Goal: Information Seeking & Learning: Learn about a topic

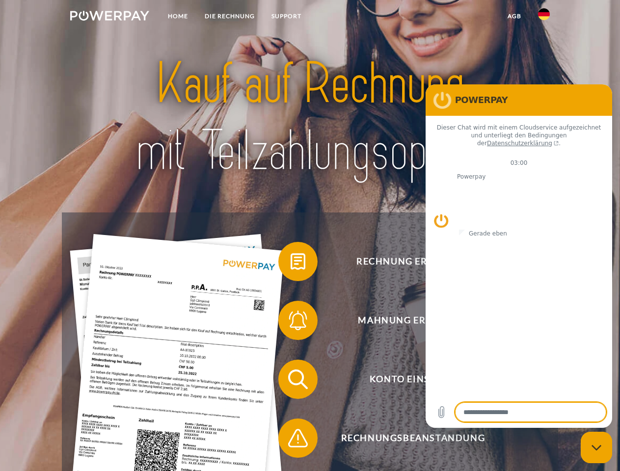
click at [110, 17] on img at bounding box center [109, 16] width 79 height 10
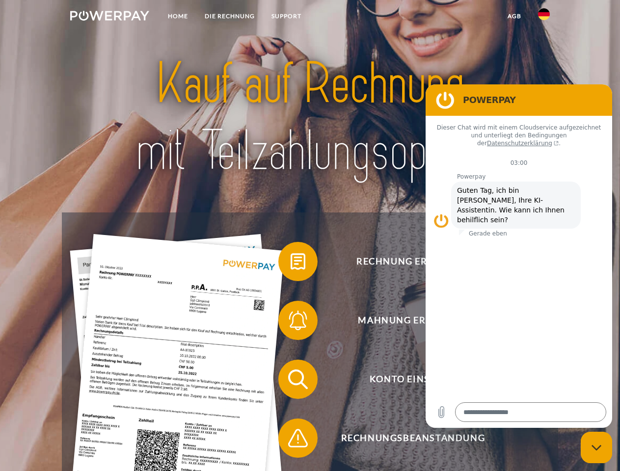
click at [544, 17] on img at bounding box center [544, 14] width 12 height 12
click at [514, 16] on link "agb" at bounding box center [514, 16] width 30 height 18
click at [291, 264] on span at bounding box center [283, 261] width 49 height 49
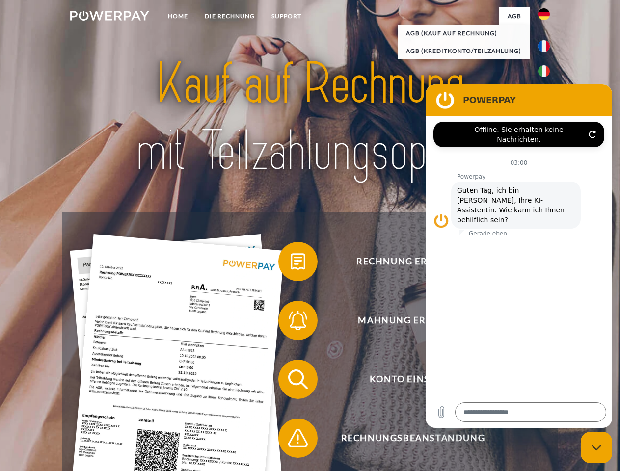
click at [291, 323] on span at bounding box center [283, 320] width 49 height 49
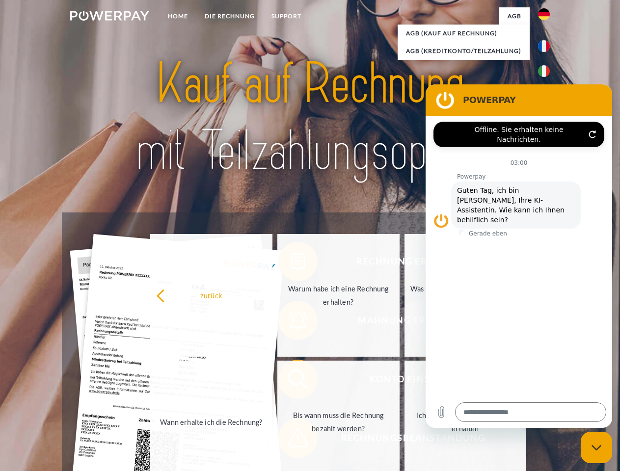
click at [291, 382] on link "Bis wann muss die Rechnung bezahlt werden?" at bounding box center [338, 422] width 122 height 123
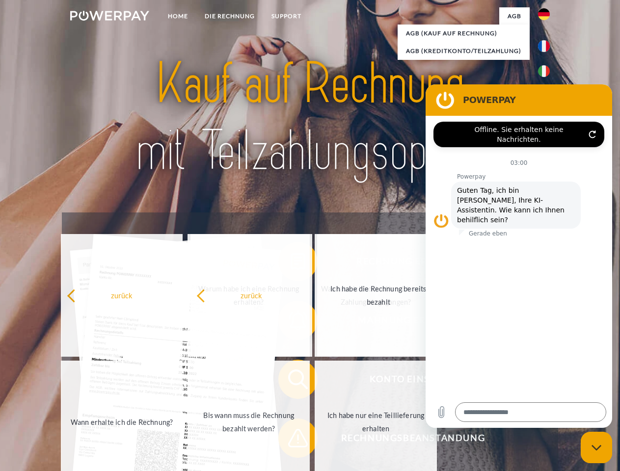
click at [291, 440] on span at bounding box center [283, 438] width 49 height 49
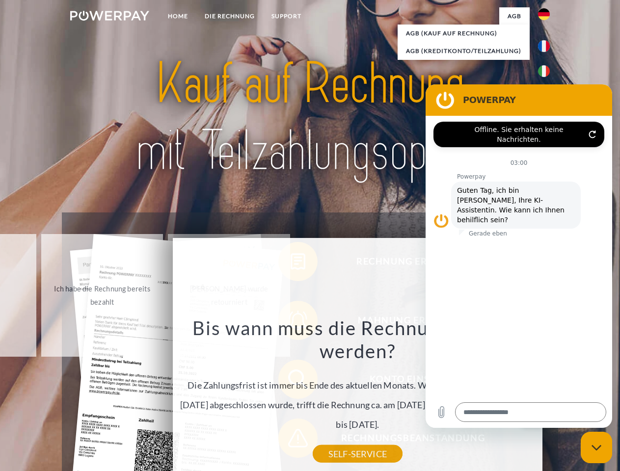
click at [597, 448] on icon "Messaging-Fenster schließen" at bounding box center [597, 448] width 10 height 6
type textarea "*"
